Goal: Information Seeking & Learning: Learn about a topic

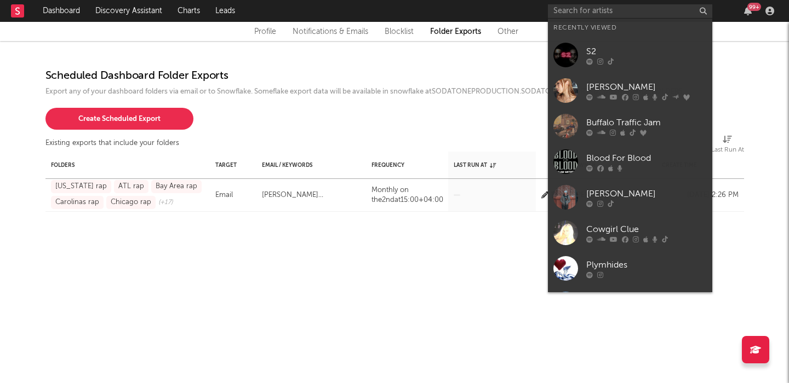
click at [610, 14] on input "text" at bounding box center [630, 11] width 164 height 14
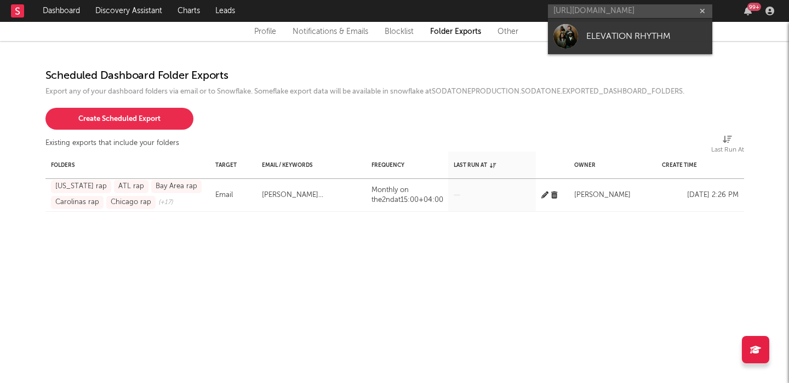
type input "[URL][DOMAIN_NAME]"
click at [620, 38] on div "ELEVATION RHYTHM" at bounding box center [646, 36] width 121 height 13
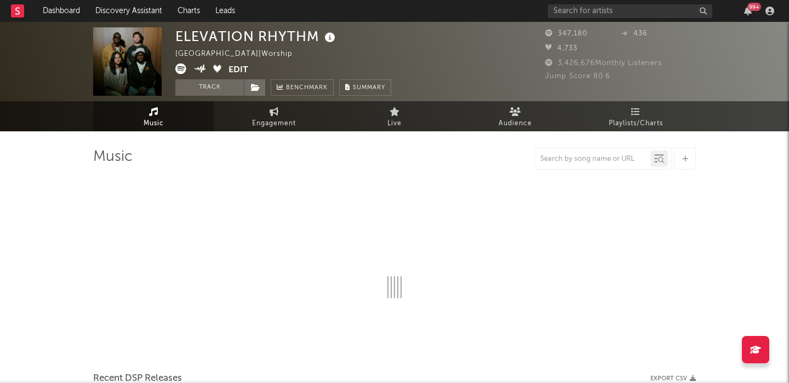
select select "6m"
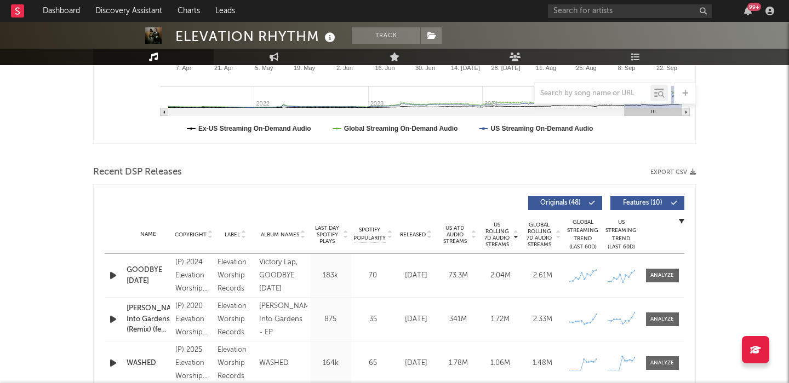
scroll to position [294, 0]
